Goal: Book appointment/travel/reservation

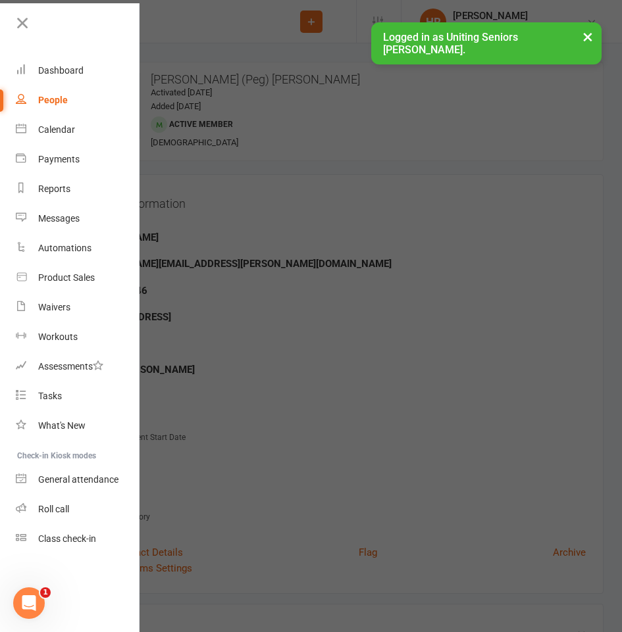
click at [452, 61] on div "Logged in as Uniting Seniors [PERSON_NAME]. ×" at bounding box center [486, 43] width 230 height 42
click at [74, 65] on div "Dashboard" at bounding box center [60, 70] width 45 height 11
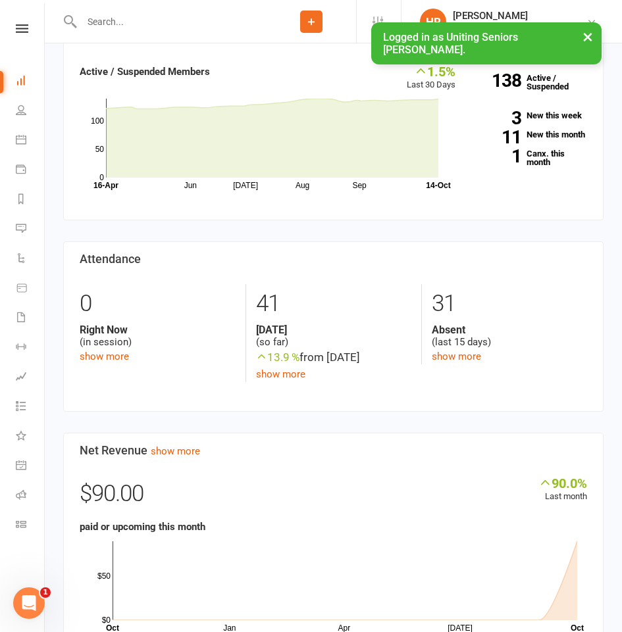
scroll to position [132, 0]
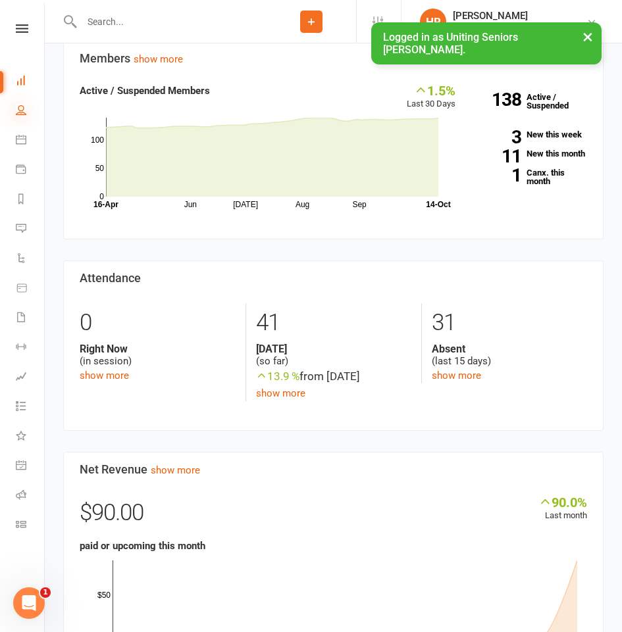
click at [16, 112] on icon at bounding box center [21, 110] width 11 height 11
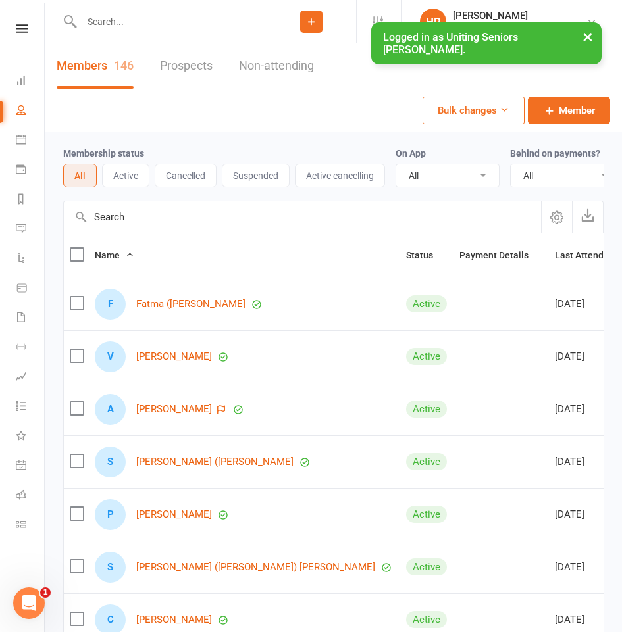
click at [14, 134] on li "Calendar" at bounding box center [22, 141] width 44 height 30
click at [25, 138] on icon at bounding box center [21, 139] width 11 height 11
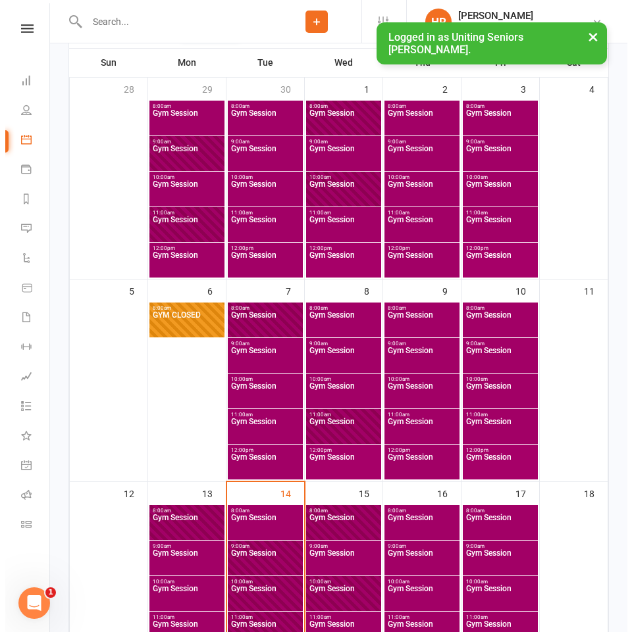
scroll to position [329, 0]
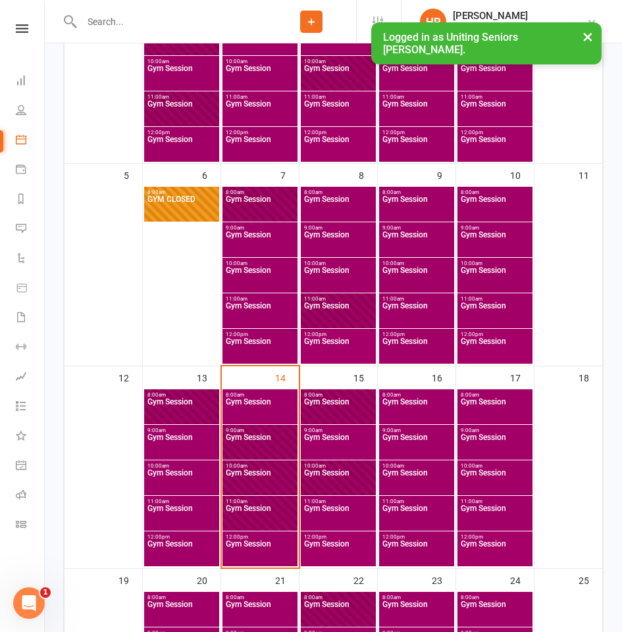
click at [408, 503] on span "11:00am - 11:45am" at bounding box center [417, 502] width 70 height 6
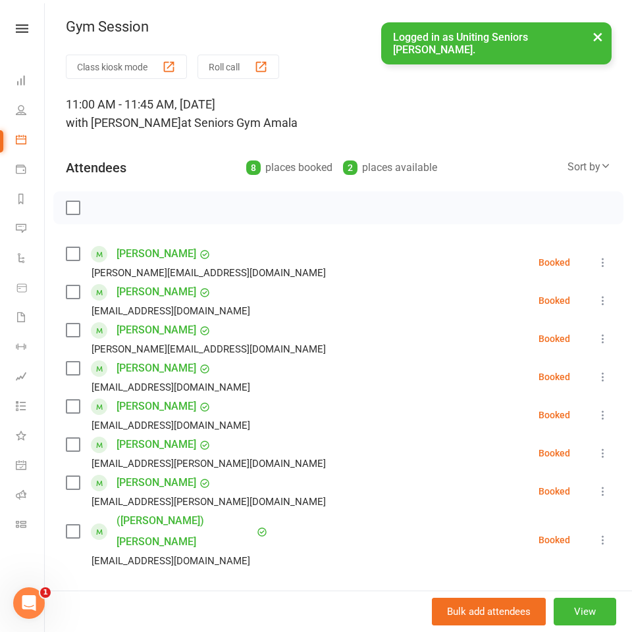
click at [229, 592] on input "search" at bounding box center [338, 606] width 545 height 28
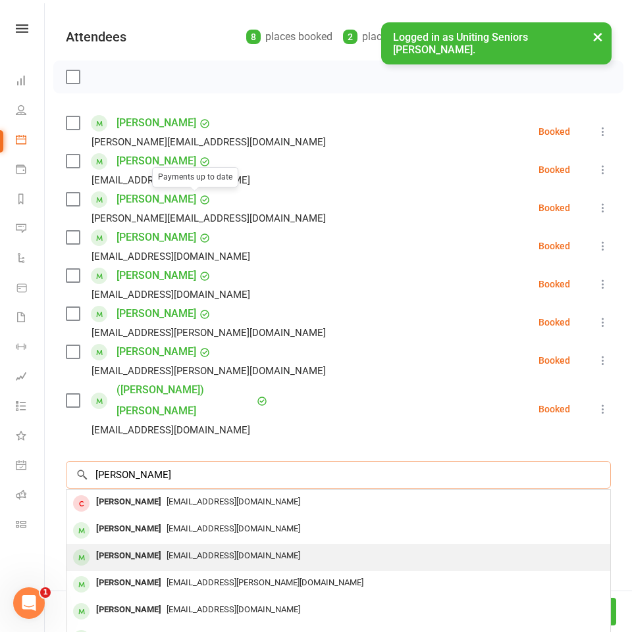
scroll to position [132, 0]
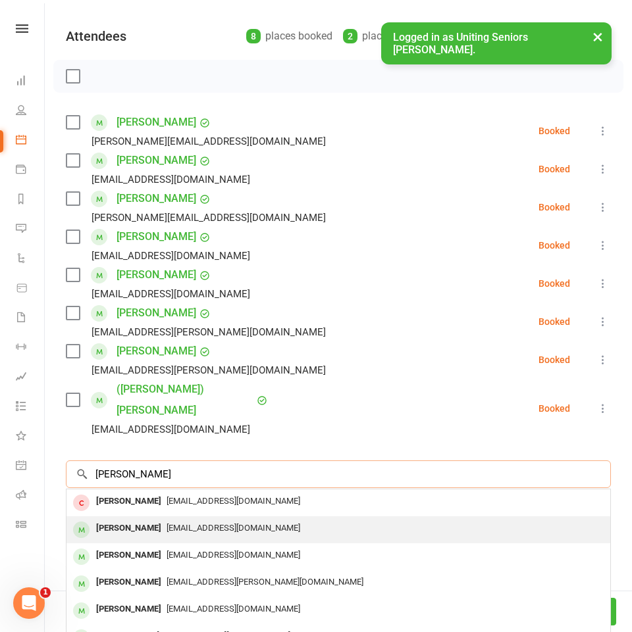
type input "[PERSON_NAME]"
click at [226, 519] on div "[EMAIL_ADDRESS][DOMAIN_NAME]" at bounding box center [338, 528] width 533 height 19
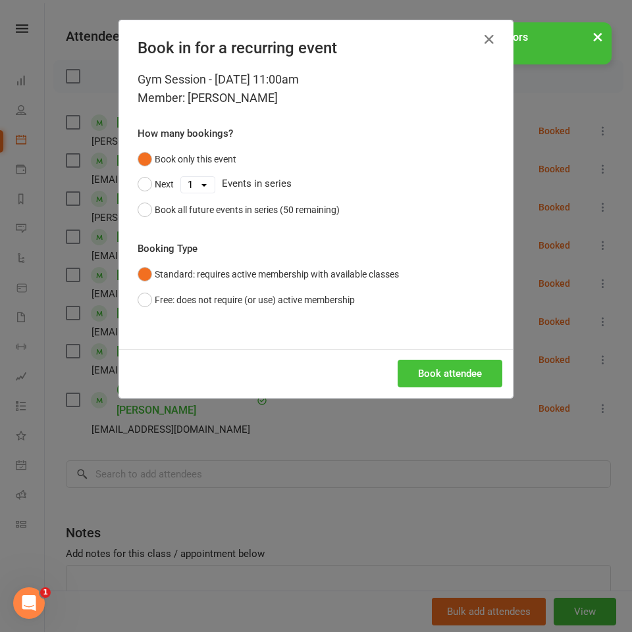
click at [407, 382] on button "Book attendee" at bounding box center [449, 374] width 105 height 28
